Goal: Transaction & Acquisition: Purchase product/service

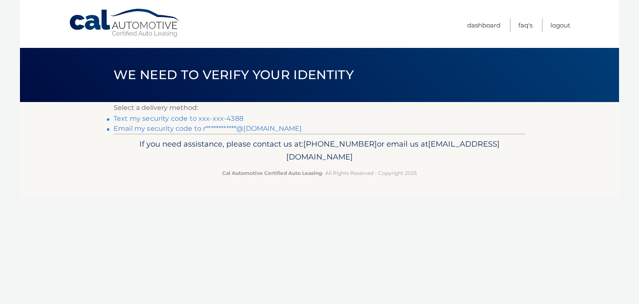
click at [214, 117] on link "Text my security code to xxx-xxx-4388" at bounding box center [179, 118] width 130 height 8
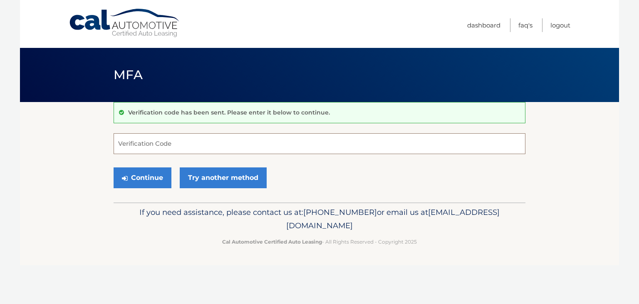
click at [210, 144] on input "Verification Code" at bounding box center [320, 143] width 412 height 21
type input "072341"
click at [148, 174] on button "Continue" at bounding box center [143, 177] width 58 height 21
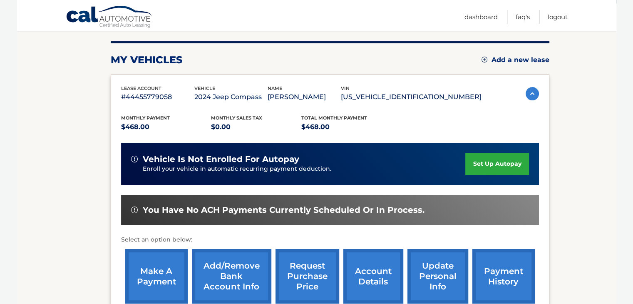
scroll to position [125, 0]
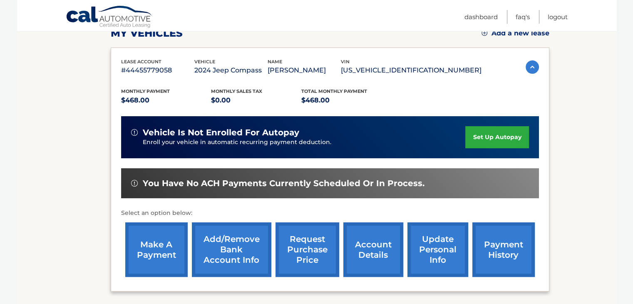
click at [149, 248] on link "make a payment" at bounding box center [156, 249] width 62 height 55
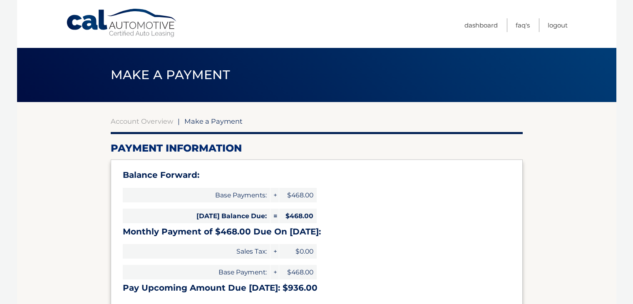
select select "YmRiNmFkZGEtZmIxMy00OWMzLTljOTEtYTAyMzJiYWQ1ZDlm"
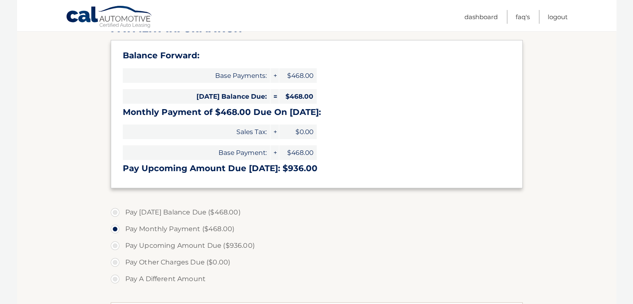
scroll to position [125, 0]
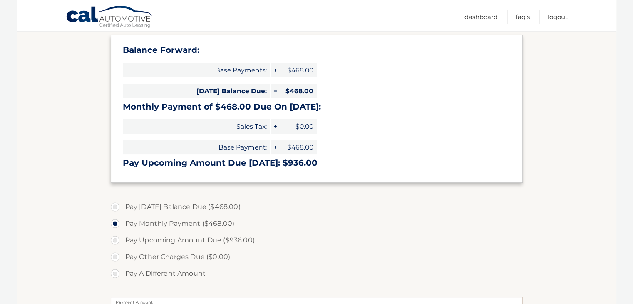
click at [114, 224] on label "Pay Monthly Payment ($468.00)" at bounding box center [317, 223] width 412 height 17
click at [114, 224] on input "Pay Monthly Payment ($468.00)" at bounding box center [118, 221] width 8 height 13
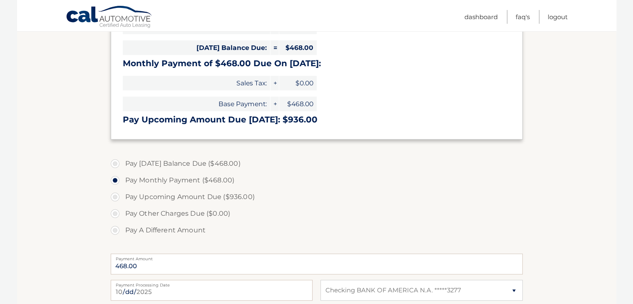
scroll to position [208, 0]
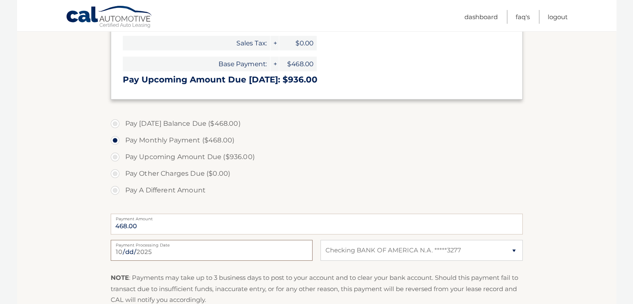
click at [125, 256] on input "2025-10-15" at bounding box center [212, 250] width 202 height 21
type input "2025-10-23"
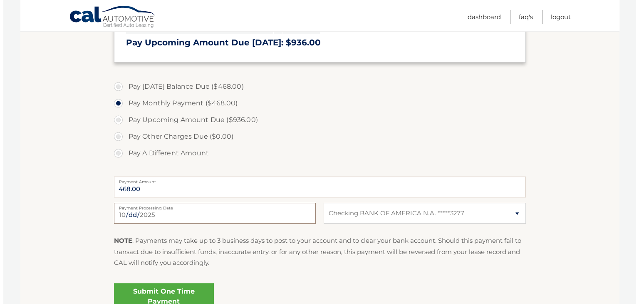
scroll to position [291, 0]
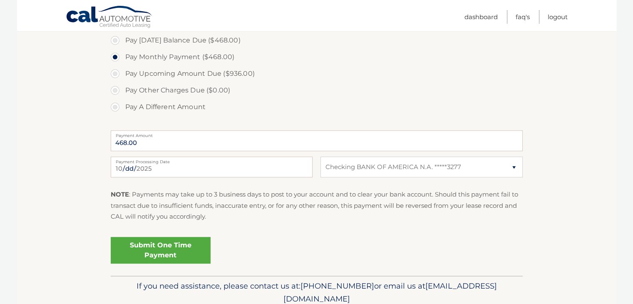
click at [156, 253] on link "Submit One Time Payment" at bounding box center [161, 250] width 100 height 27
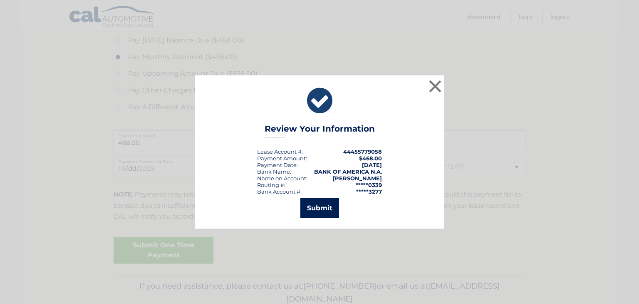
click at [311, 210] on button "Submit" at bounding box center [320, 208] width 39 height 20
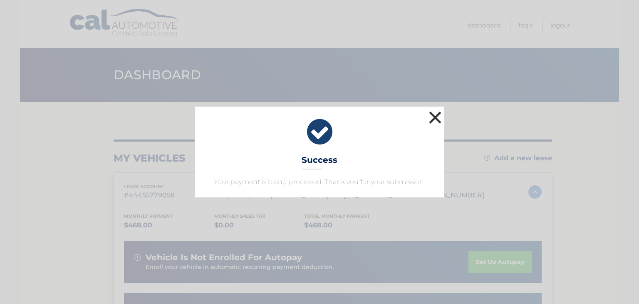
click at [433, 121] on button "×" at bounding box center [435, 117] width 17 height 17
